Goal: Information Seeking & Learning: Find specific fact

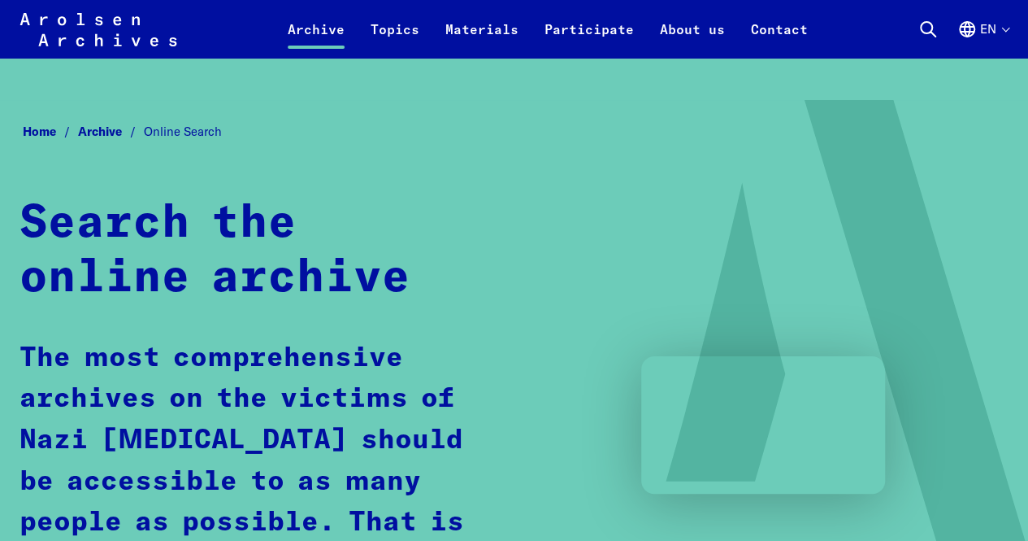
scroll to position [2, 0]
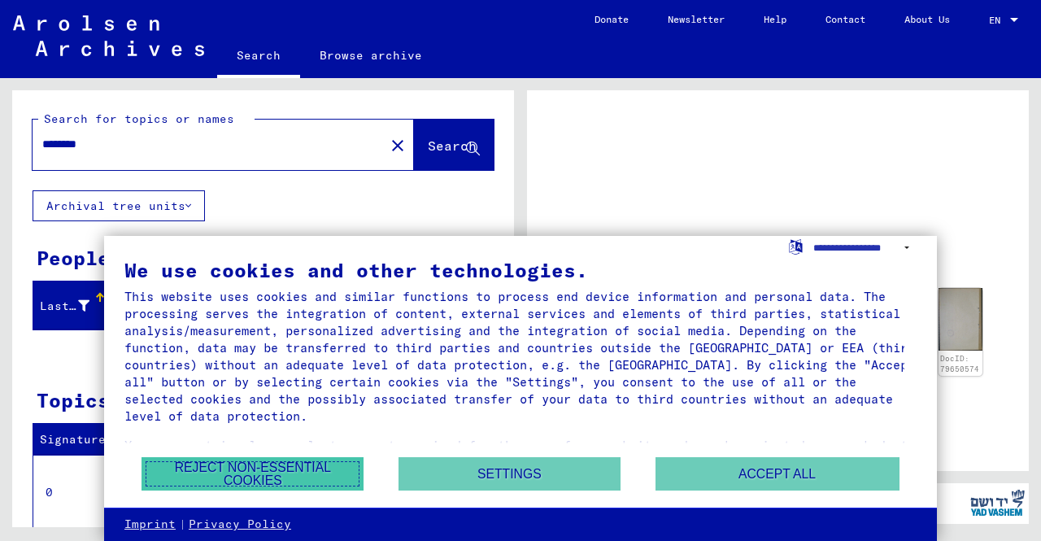
click at [283, 467] on button "Reject non-essential cookies" at bounding box center [252, 473] width 222 height 33
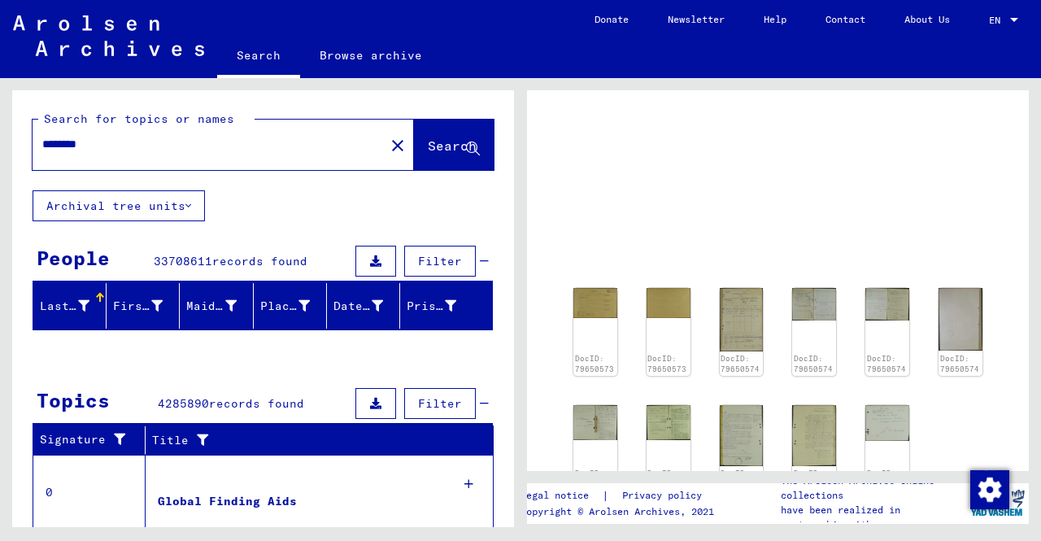
scroll to position [230, 0]
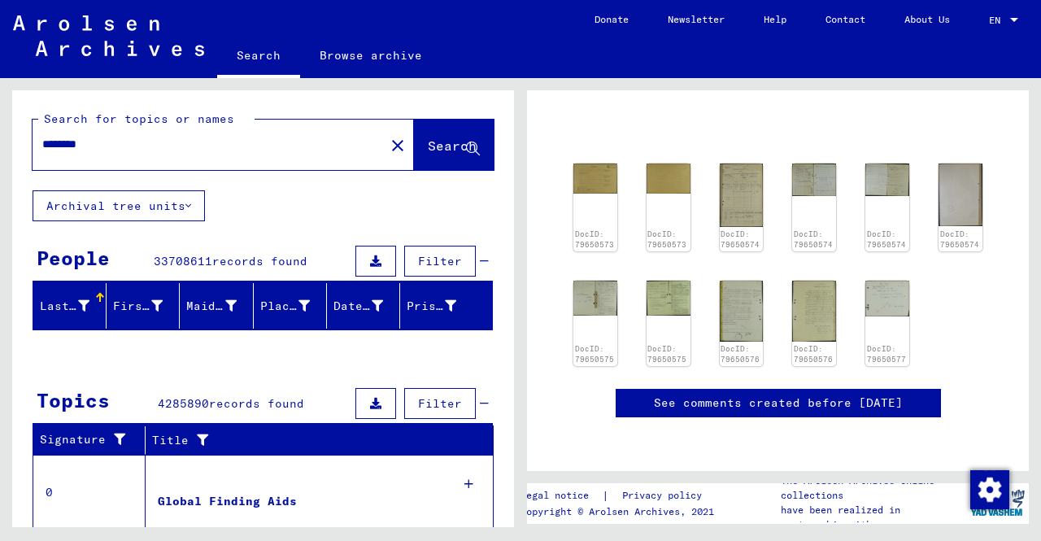
scroll to position [83, 0]
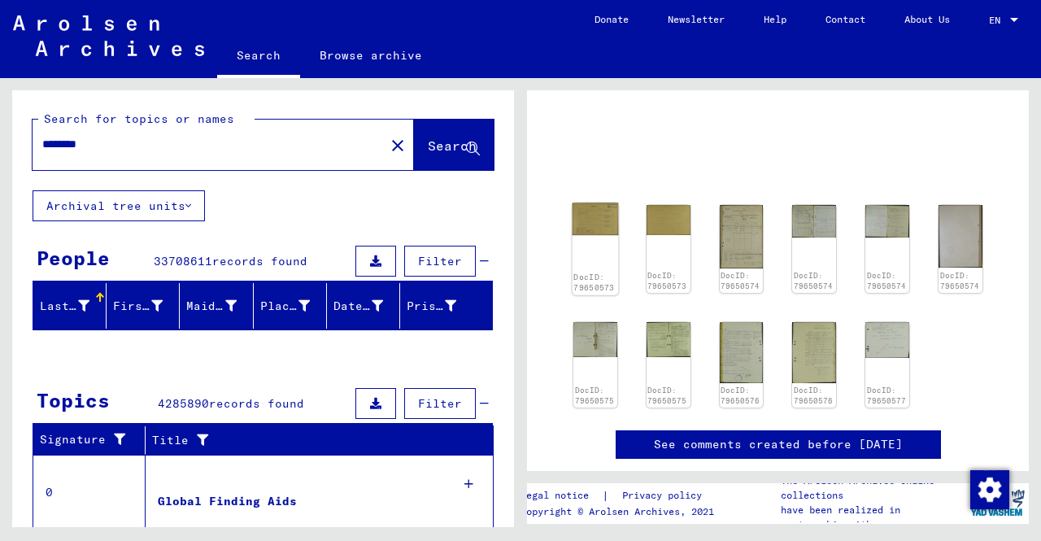
click at [587, 224] on img at bounding box center [595, 218] width 46 height 33
click at [587, 272] on link "DocID: 79650573" at bounding box center [593, 282] width 41 height 21
